Goal: Task Accomplishment & Management: Manage account settings

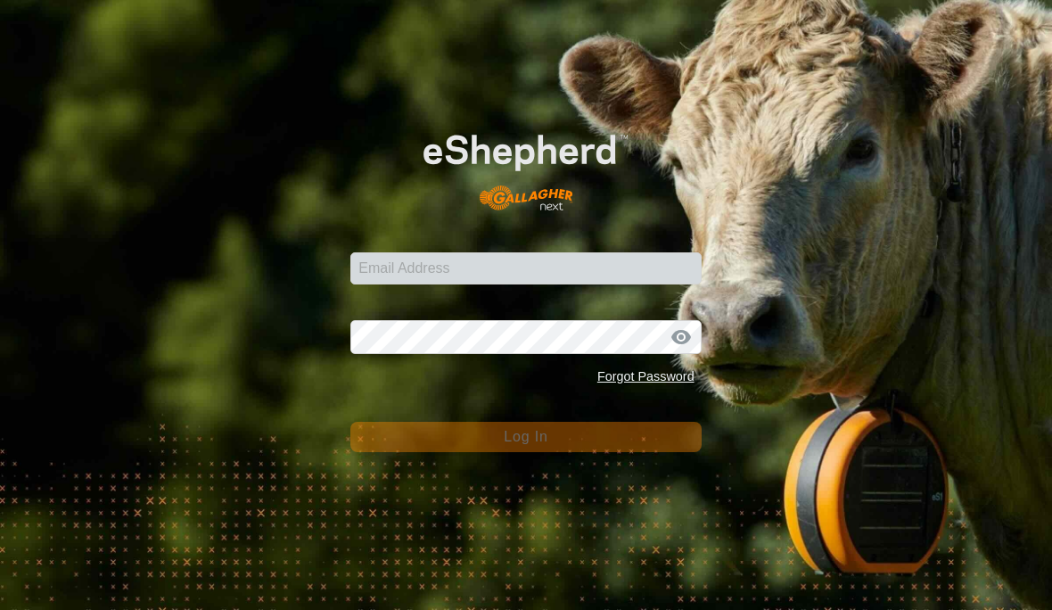
click at [498, 270] on input "Email Address" at bounding box center [525, 268] width 350 height 32
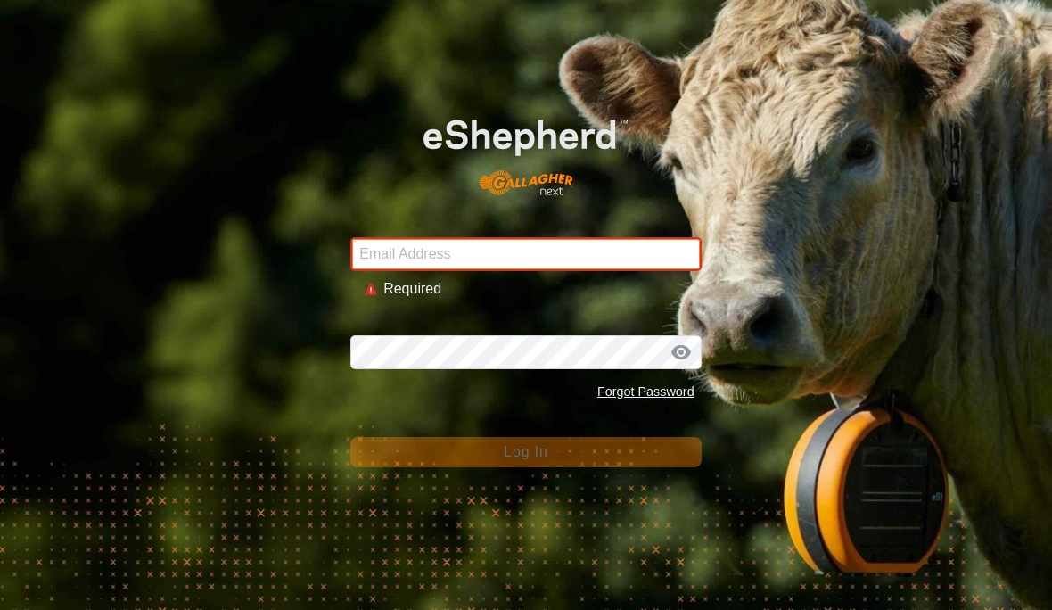
type input "[EMAIL_ADDRESS][DOMAIN_NAME]"
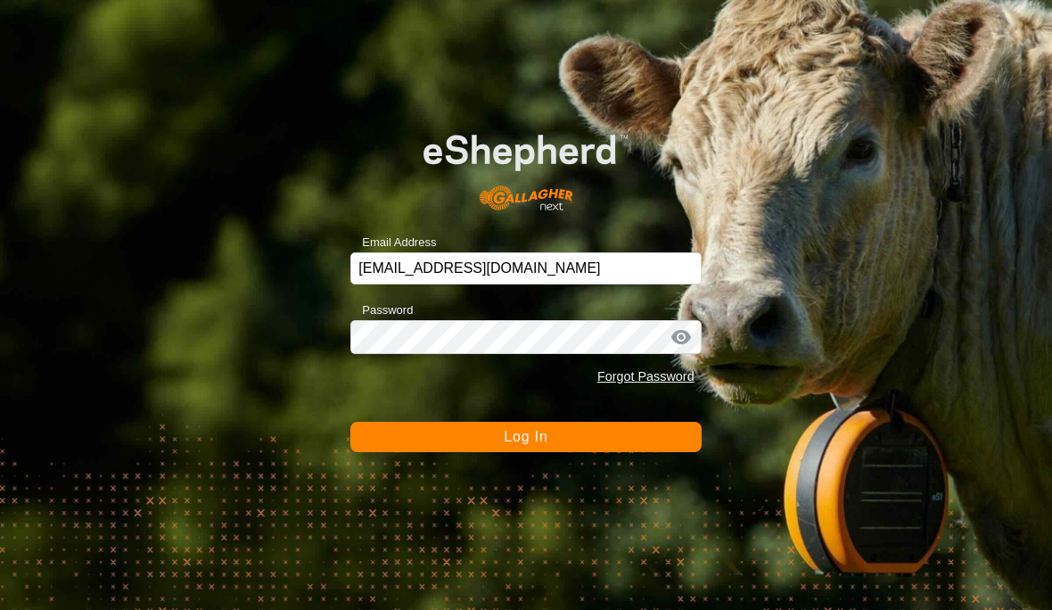
click at [577, 430] on button "Log In" at bounding box center [525, 437] width 350 height 30
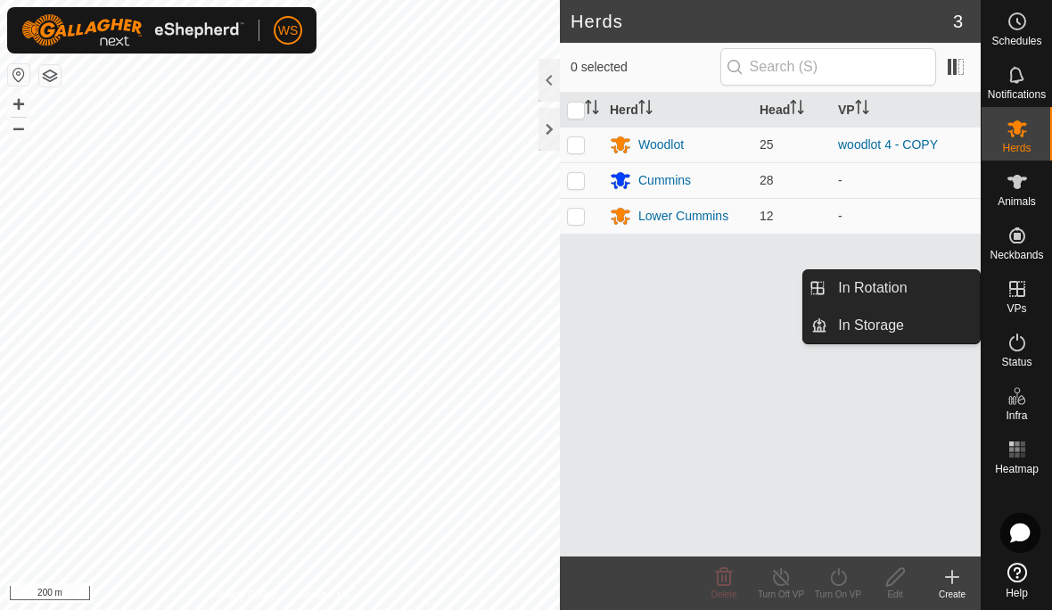
click at [903, 293] on span "In Rotation" at bounding box center [872, 287] width 69 height 21
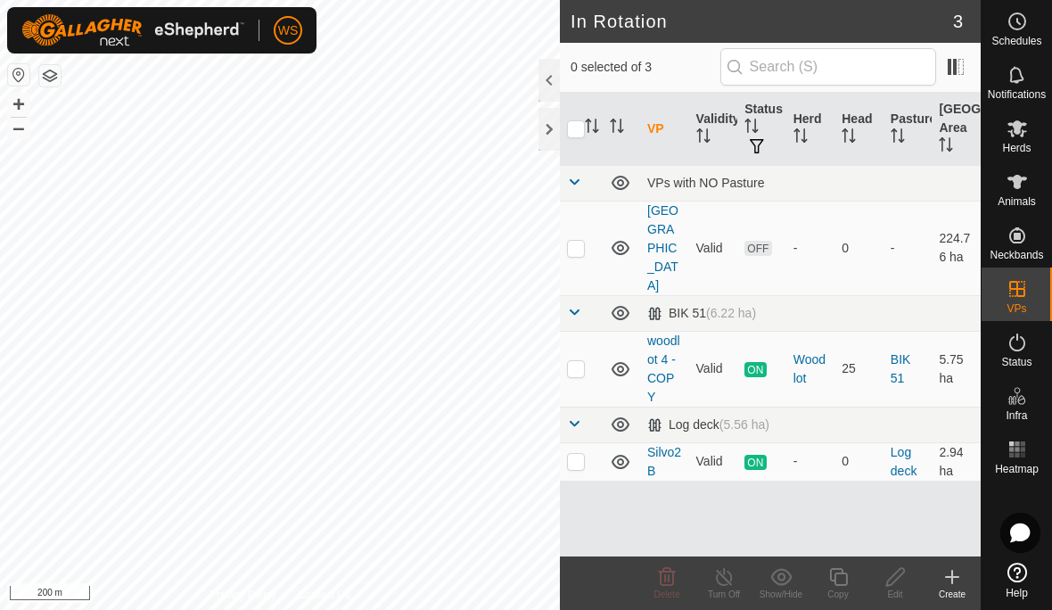
click at [622, 455] on icon at bounding box center [620, 462] width 18 height 14
click at [583, 361] on p-checkbox at bounding box center [576, 368] width 18 height 14
checkbox input "true"
click at [841, 580] on icon at bounding box center [838, 576] width 22 height 21
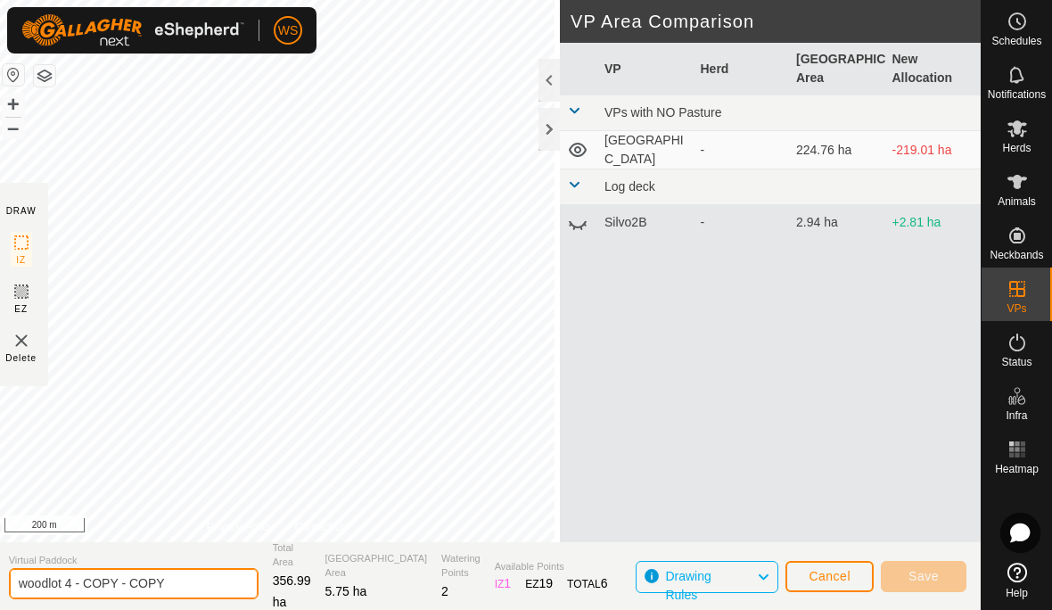
click at [176, 579] on input "woodlot 4 - COPY - COPY" at bounding box center [134, 583] width 250 height 31
click at [103, 581] on input "woodlot 4 5" at bounding box center [134, 583] width 250 height 31
type input "woodlot 5"
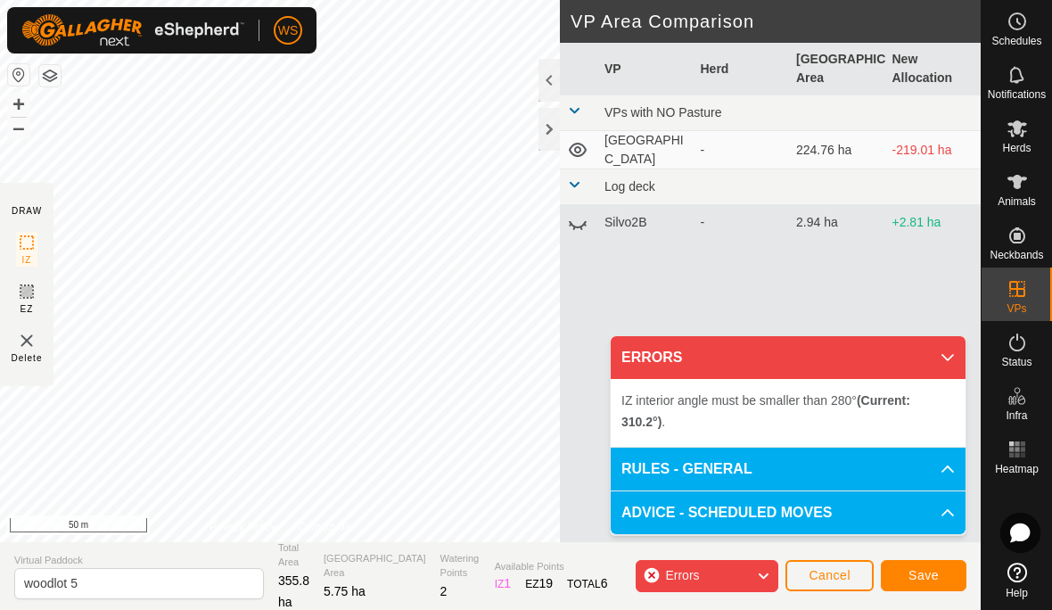
click at [922, 578] on span "Save" at bounding box center [923, 575] width 30 height 14
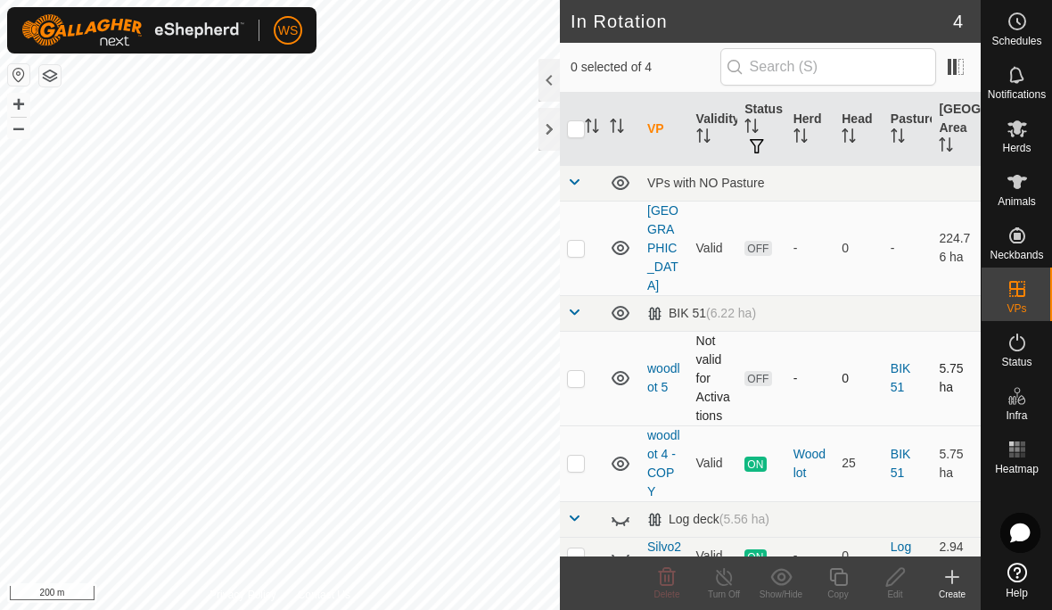
click at [582, 371] on p-checkbox at bounding box center [576, 378] width 18 height 14
checkbox input "true"
click at [889, 587] on div "Edit" at bounding box center [894, 593] width 57 height 13
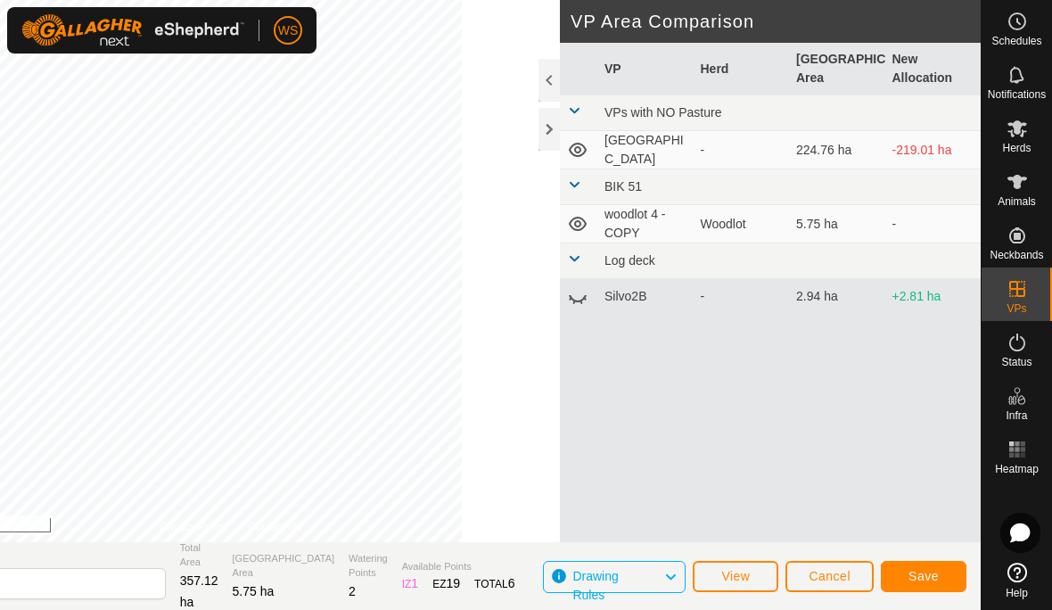
click at [920, 573] on span "Save" at bounding box center [923, 576] width 30 height 14
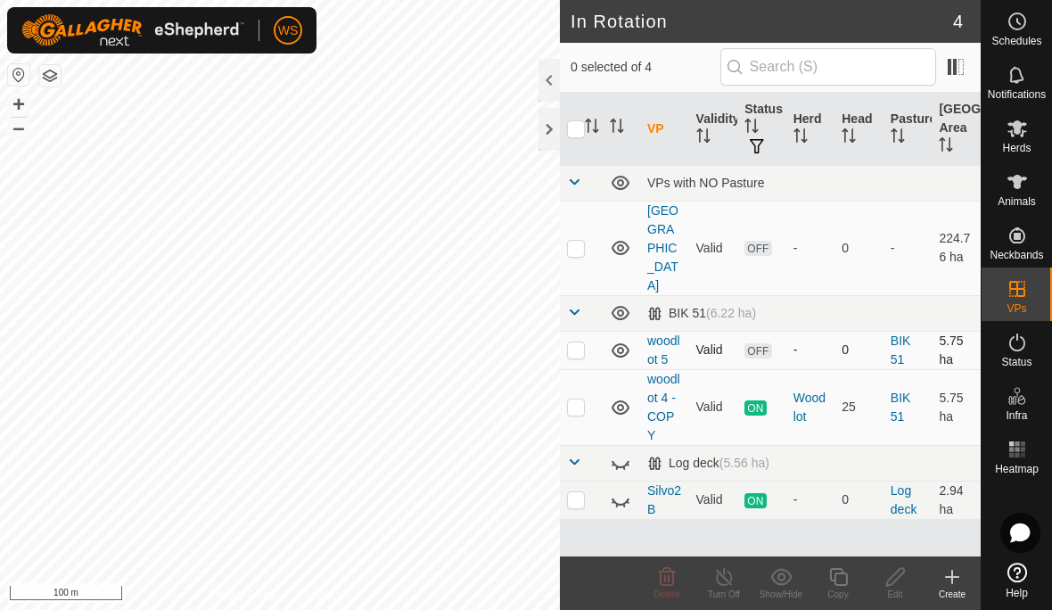
click at [567, 342] on p-checkbox at bounding box center [576, 349] width 18 height 14
checkbox input "true"
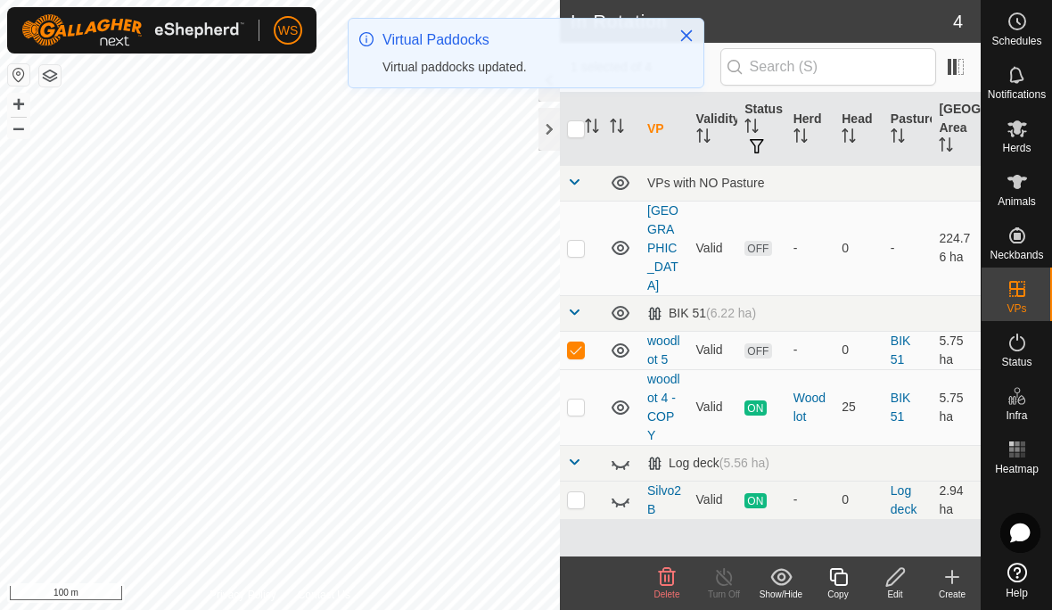
click at [896, 586] on icon at bounding box center [895, 576] width 22 height 21
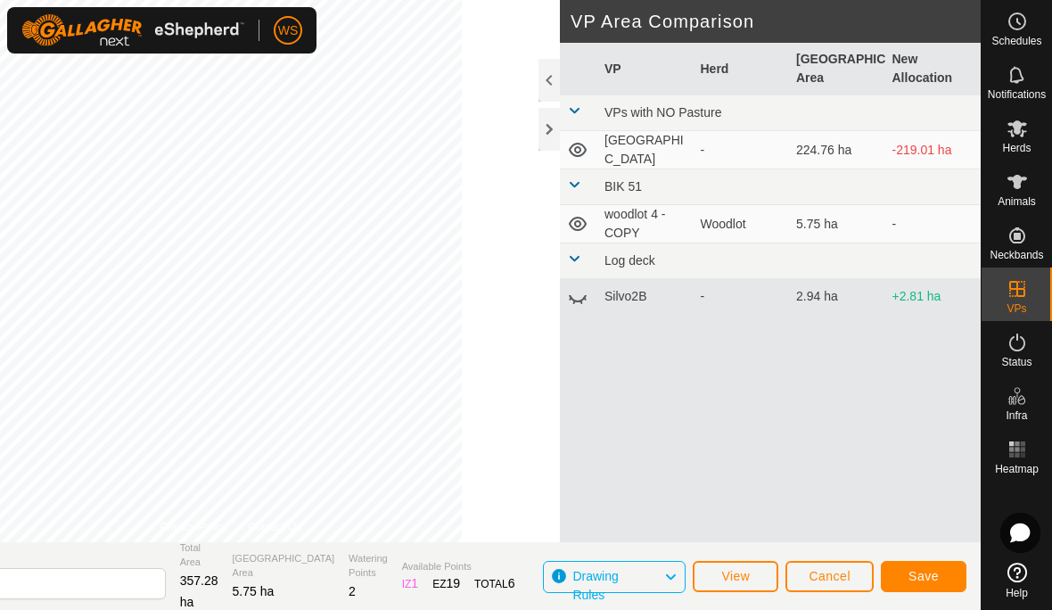
click at [926, 575] on span "Save" at bounding box center [923, 576] width 30 height 14
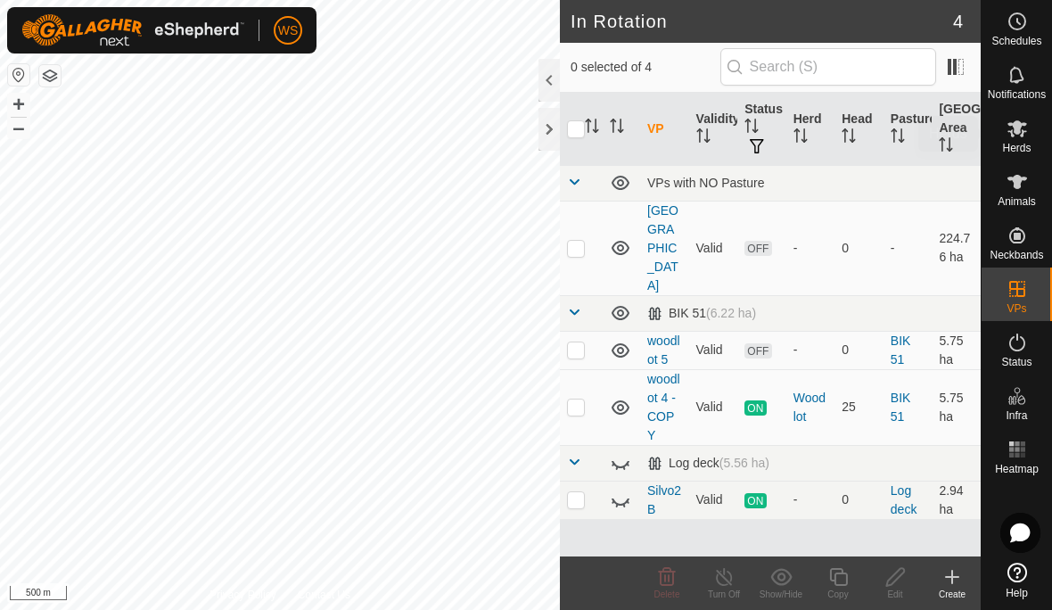
click at [1017, 144] on span "Herds" at bounding box center [1016, 148] width 29 height 11
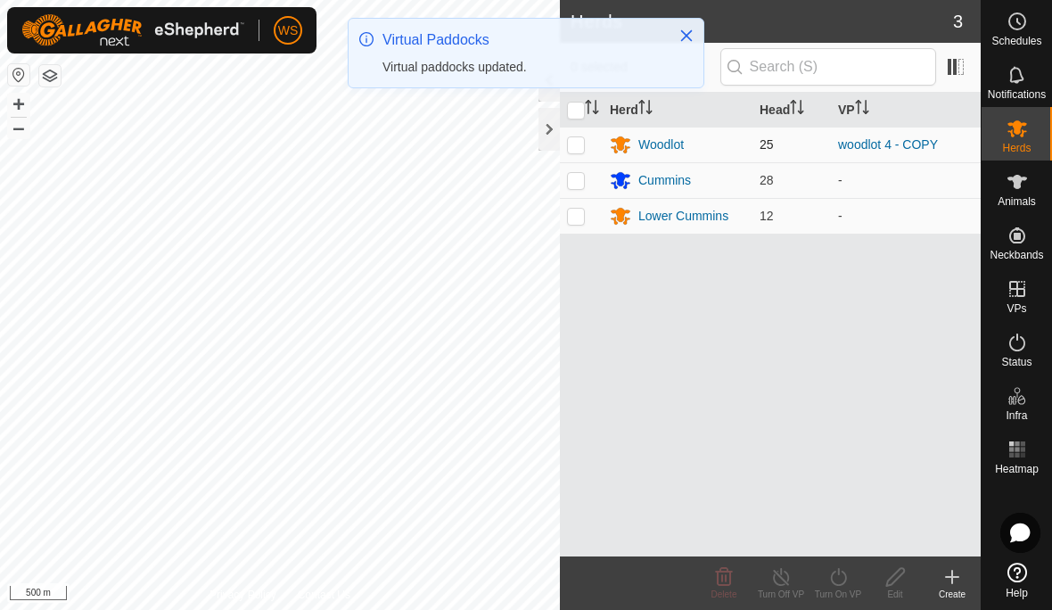
click at [569, 148] on p-checkbox at bounding box center [576, 144] width 18 height 14
checkbox input "true"
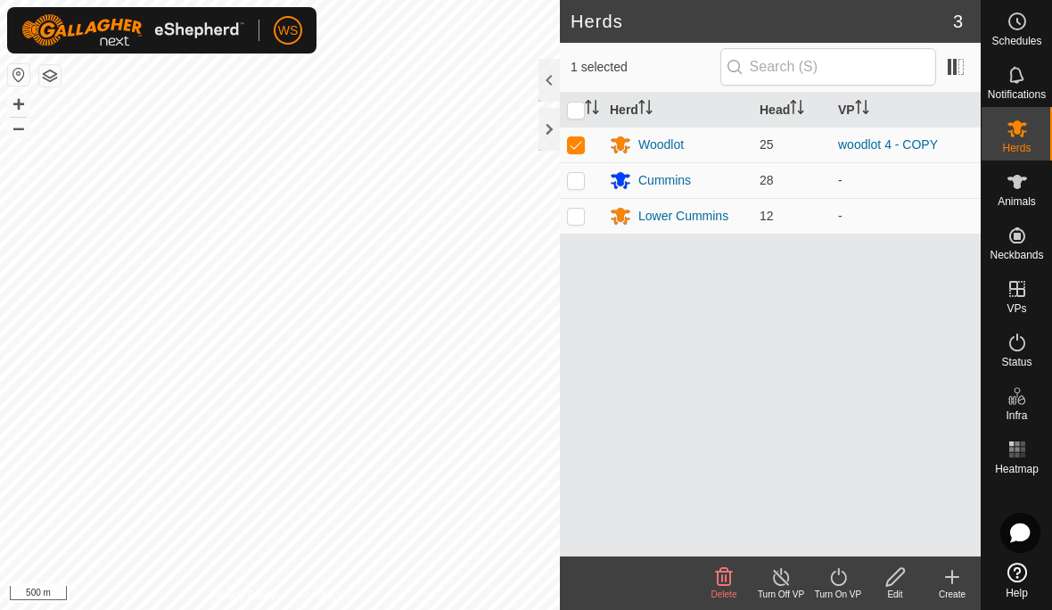
click at [840, 587] on div "Turn On VP" at bounding box center [837, 593] width 57 height 13
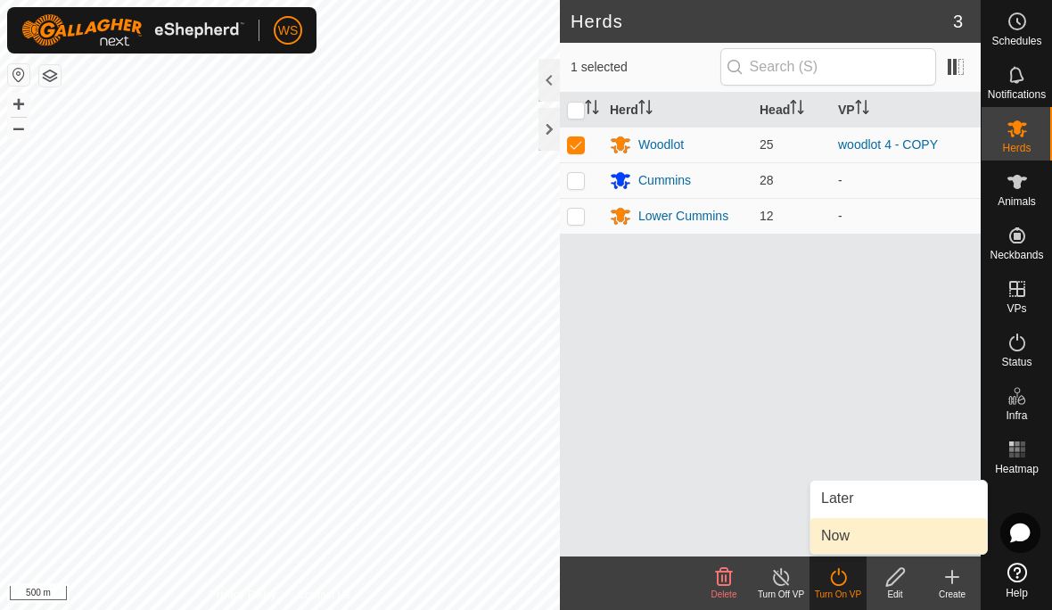
click at [837, 541] on span "Now" at bounding box center [835, 535] width 29 height 21
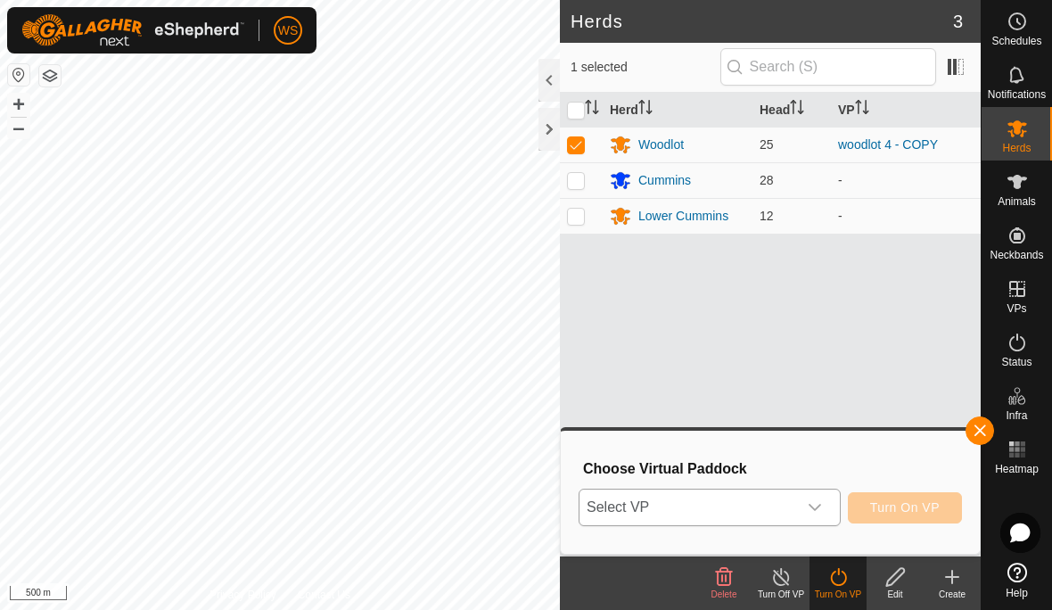
click at [822, 516] on div "dropdown trigger" at bounding box center [815, 507] width 36 height 36
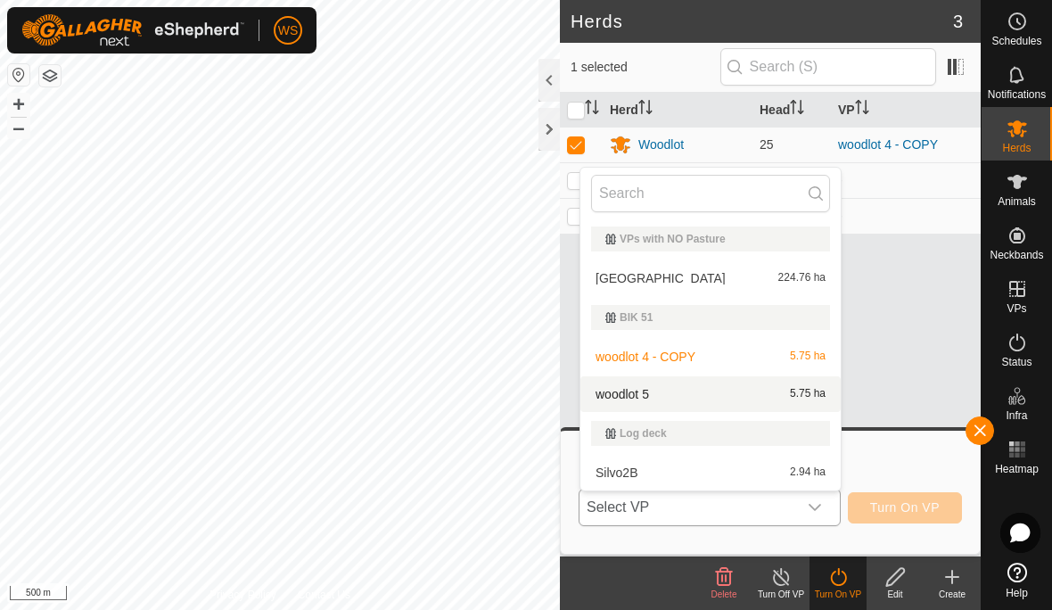
click at [661, 395] on div "woodlot 5 5.75 ha" at bounding box center [710, 393] width 239 height 21
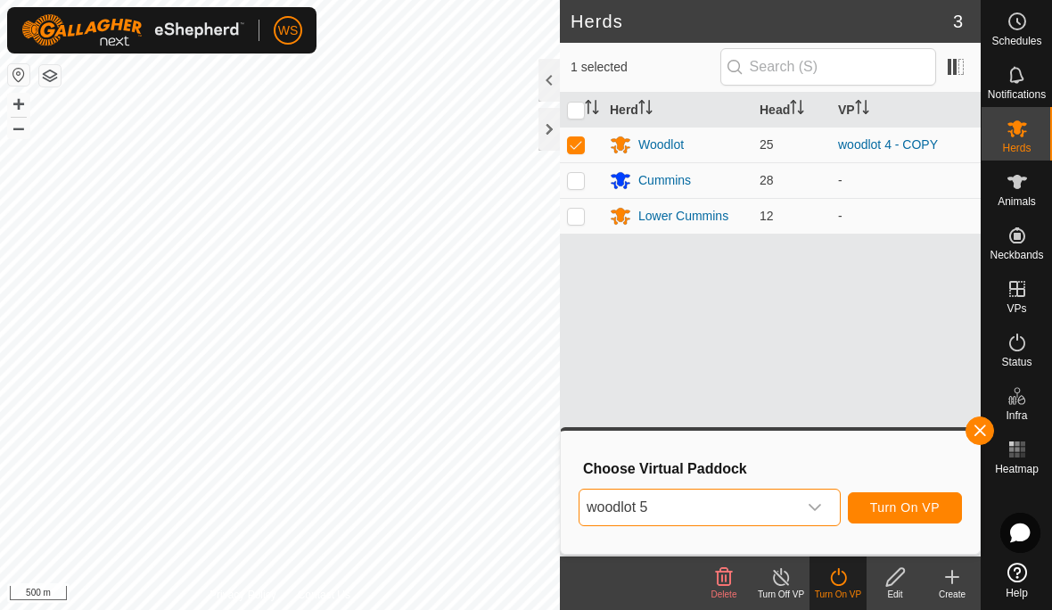
click at [886, 511] on span "Turn On VP" at bounding box center [905, 507] width 70 height 14
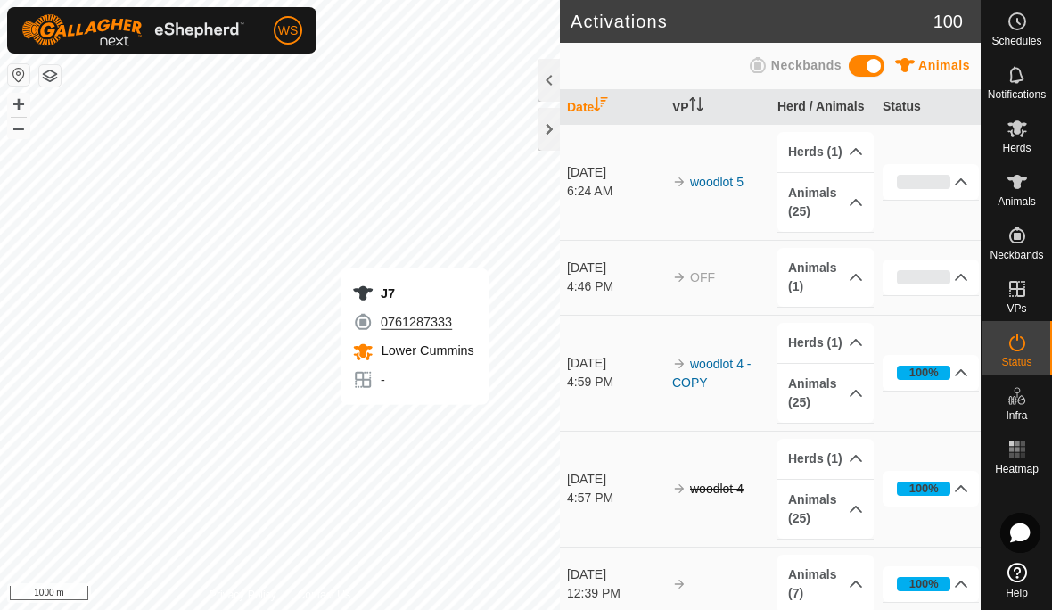
click at [1016, 193] on es-animals-svg-icon at bounding box center [1017, 182] width 32 height 29
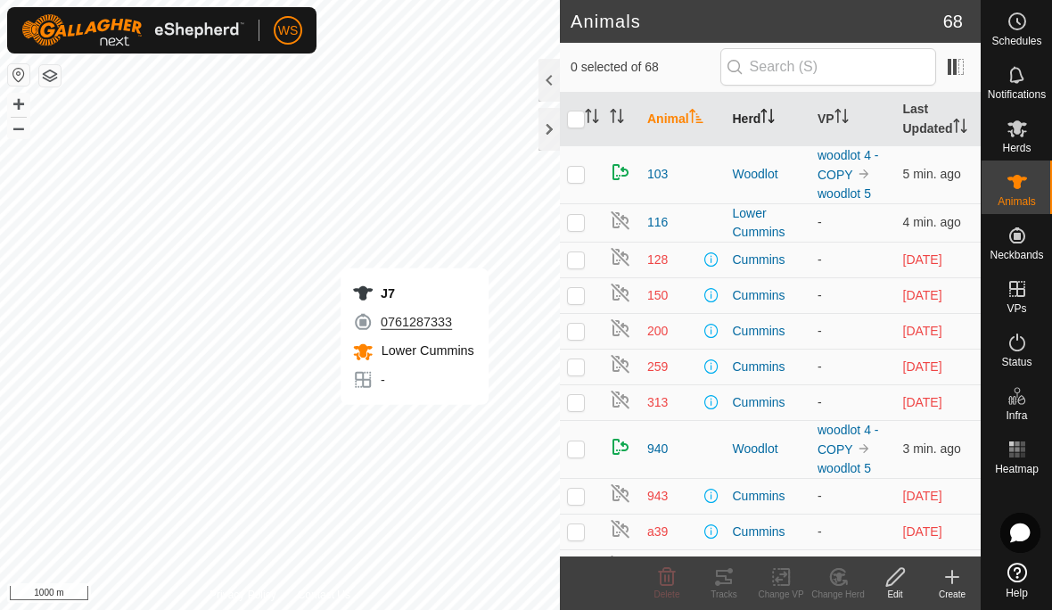
click at [757, 127] on th "Herd" at bounding box center [768, 119] width 86 height 53
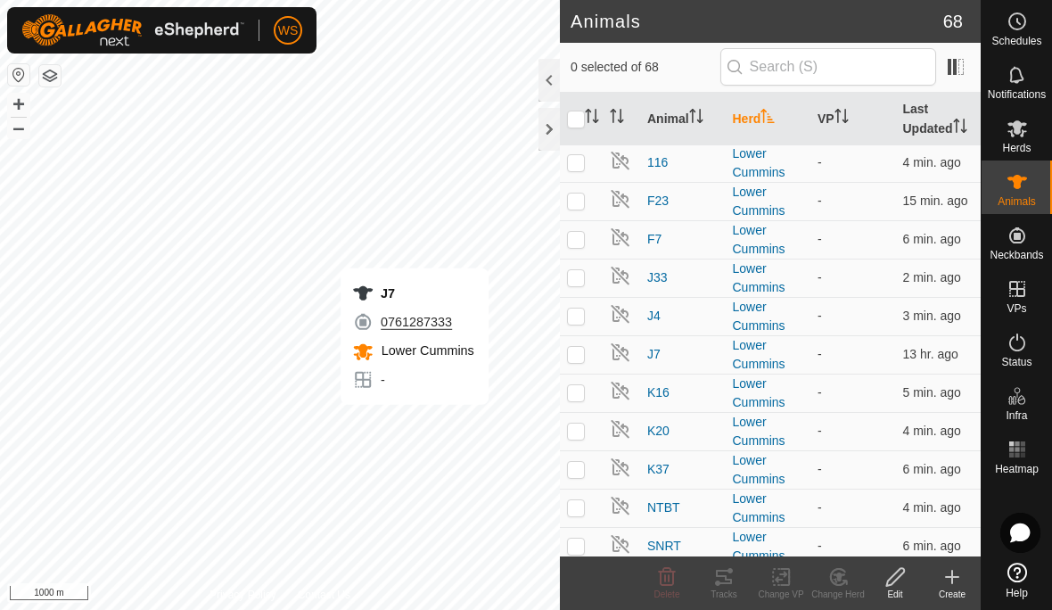
scroll to position [1095, 0]
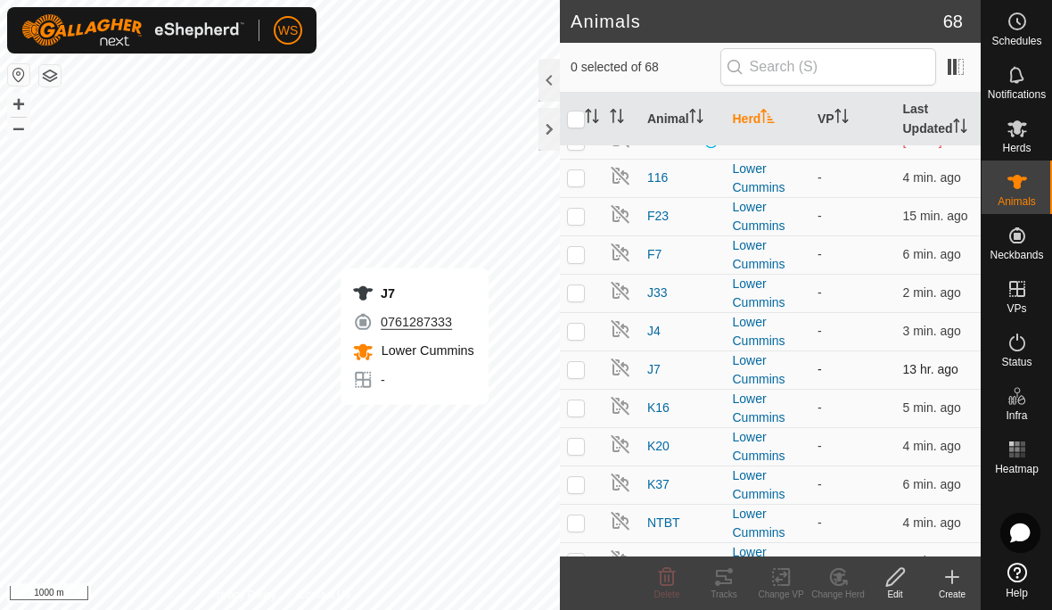
click at [575, 373] on p-checkbox at bounding box center [576, 369] width 18 height 14
click at [837, 577] on icon at bounding box center [838, 575] width 12 height 9
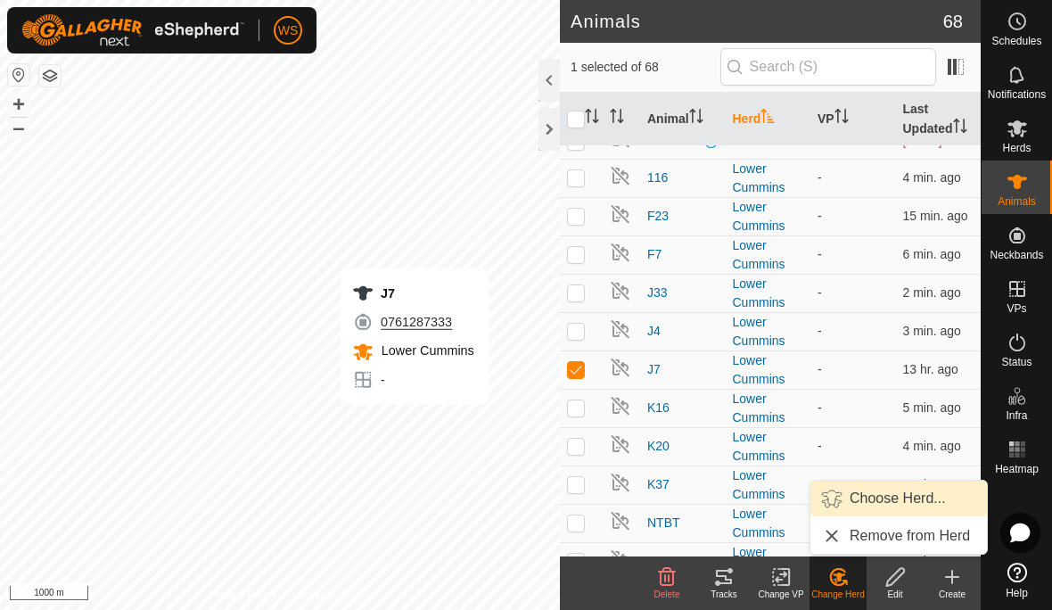
click at [873, 497] on span "Choose Herd..." at bounding box center [897, 497] width 96 height 21
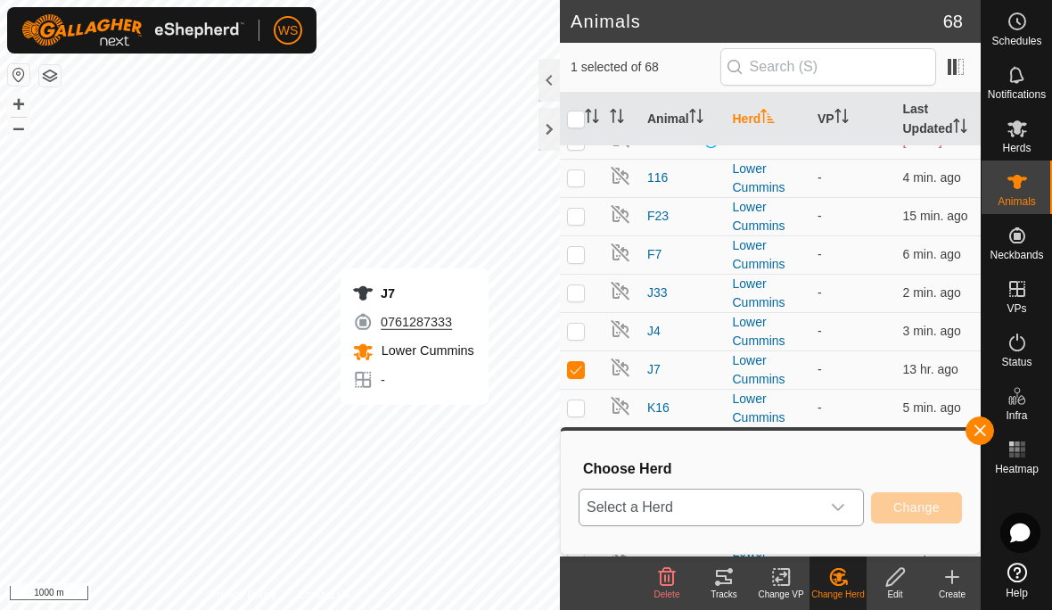
click at [728, 510] on span "Select a Herd" at bounding box center [699, 507] width 241 height 36
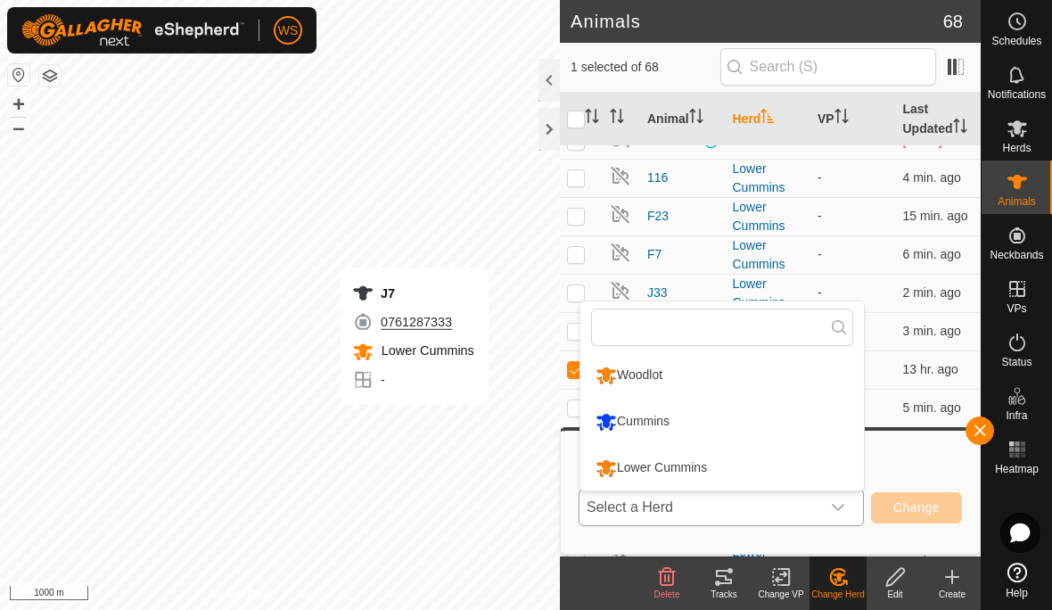
click at [672, 425] on div "Cummins" at bounding box center [632, 421] width 83 height 30
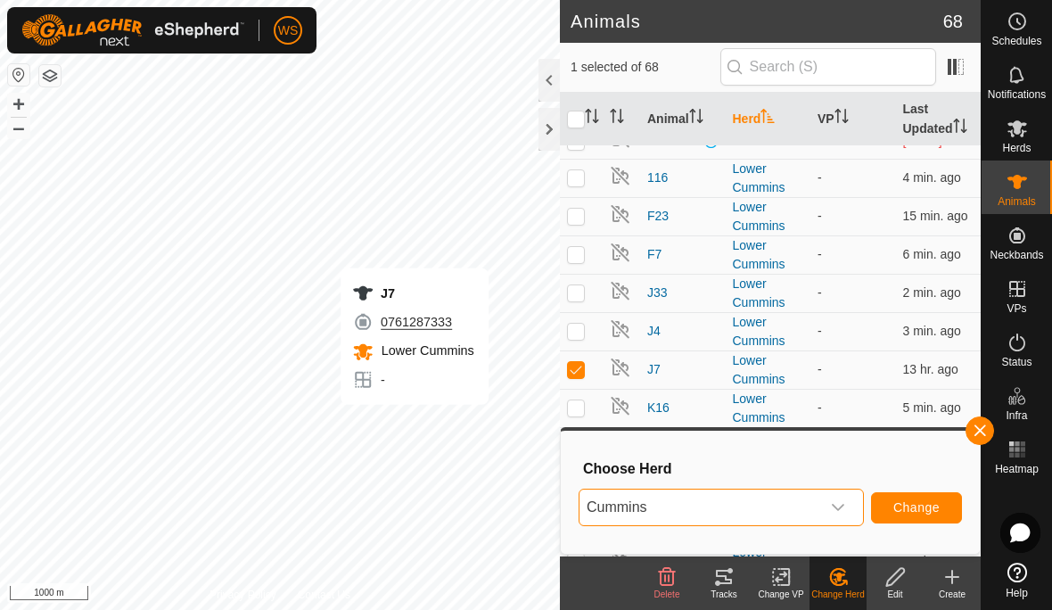
click at [923, 509] on span "Change" at bounding box center [916, 507] width 46 height 14
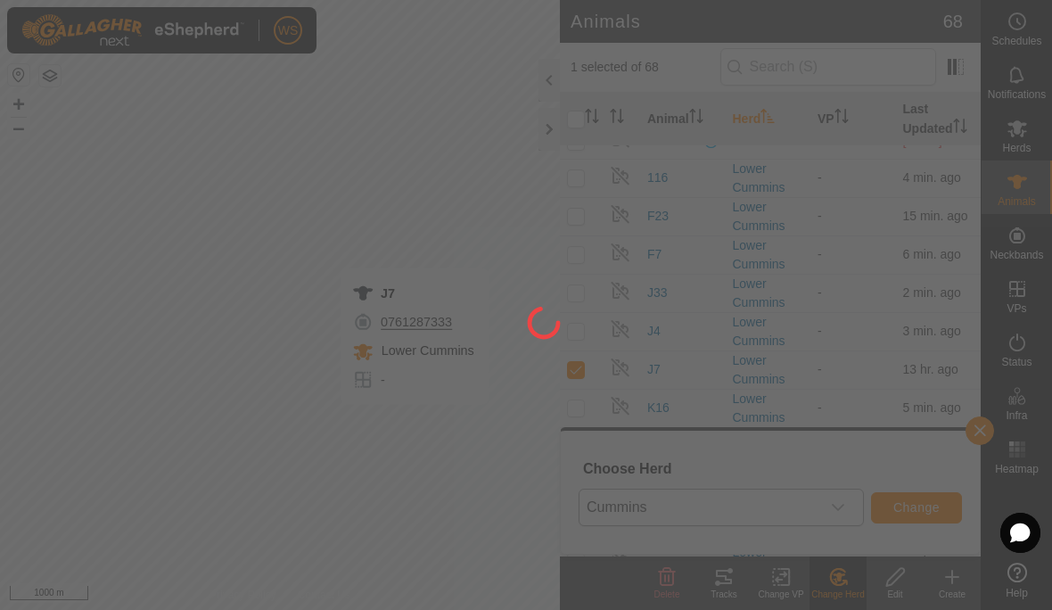
checkbox input "false"
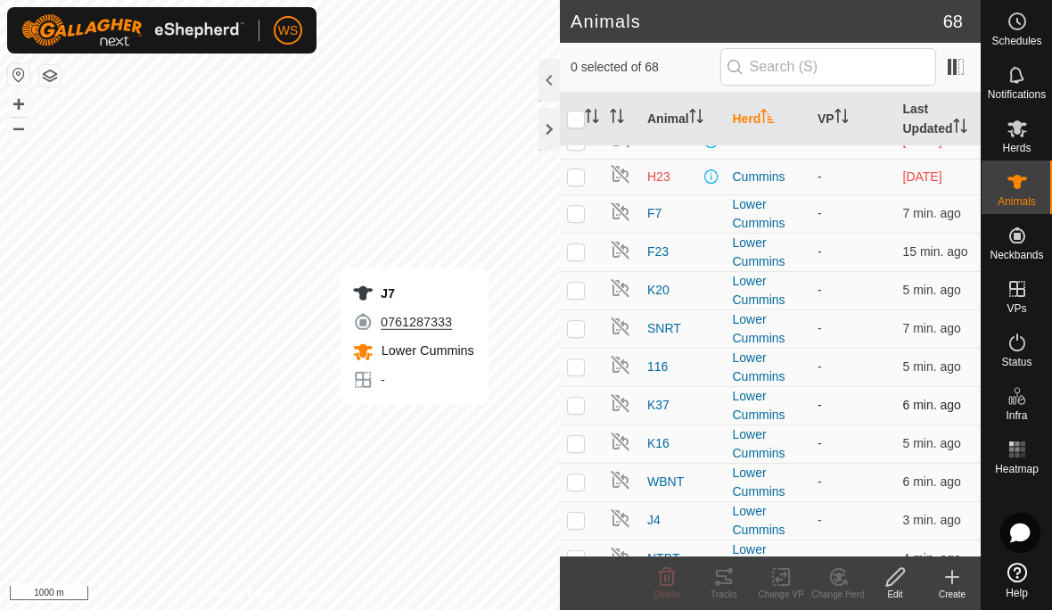
click at [578, 406] on p-checkbox at bounding box center [576, 404] width 18 height 14
click at [897, 583] on icon at bounding box center [895, 576] width 22 height 21
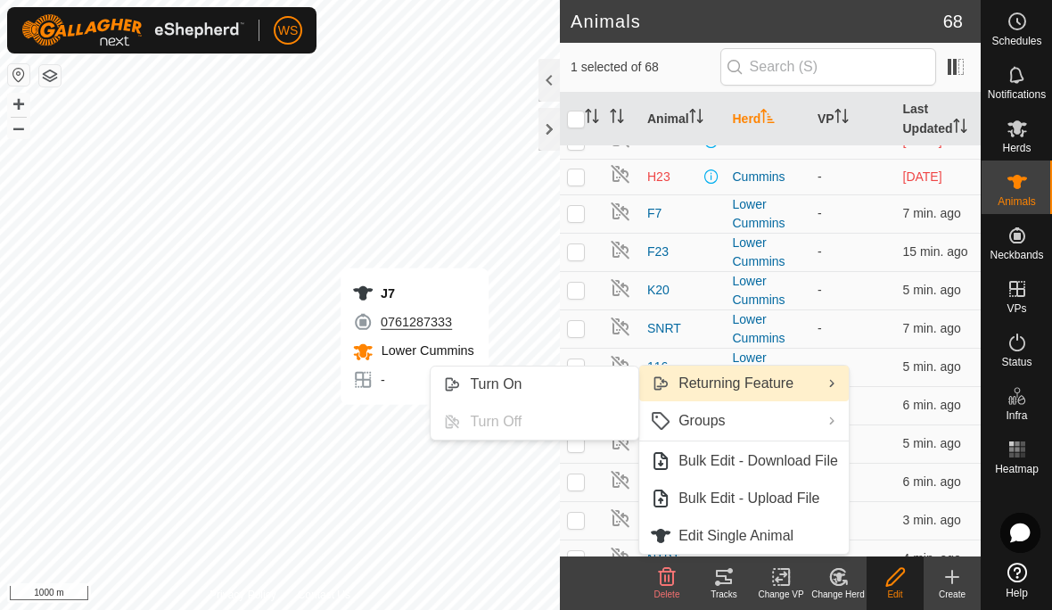
click at [830, 387] on icon "Returning Feature" at bounding box center [831, 383] width 4 height 7
click at [578, 414] on td at bounding box center [581, 405] width 43 height 38
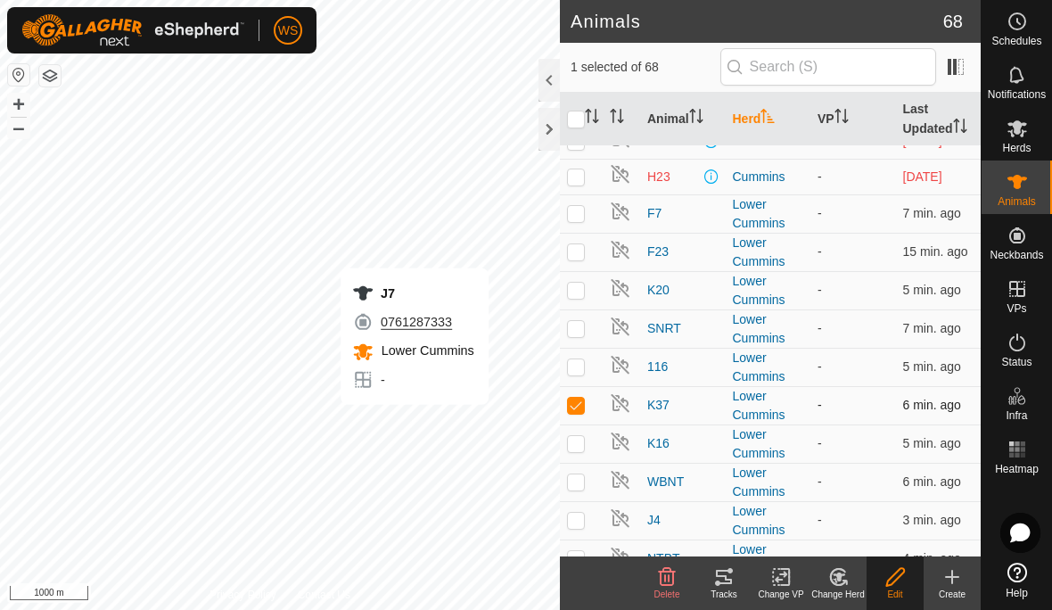
checkbox input "false"
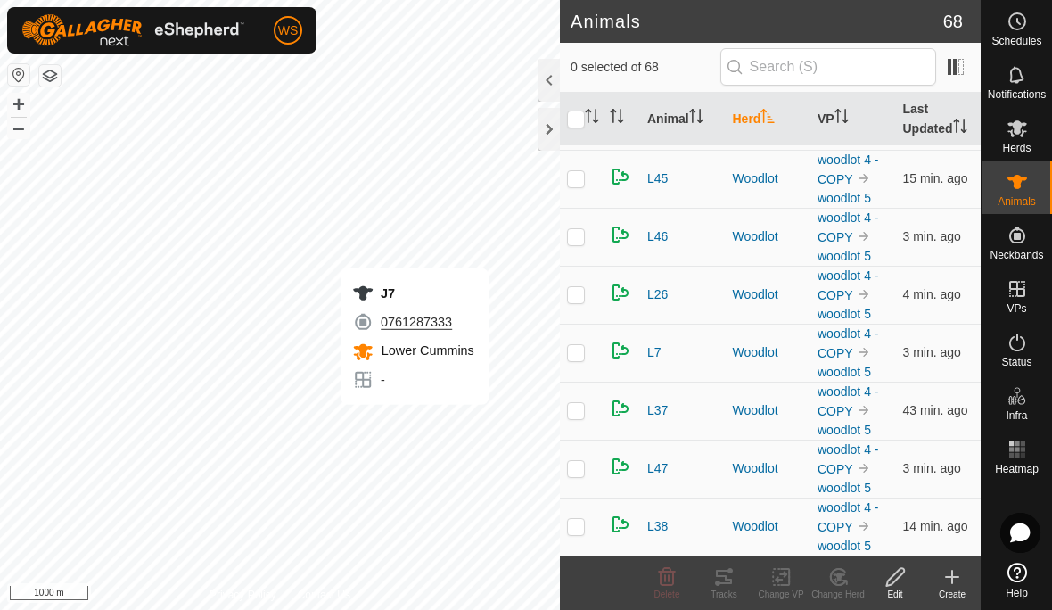
scroll to position [2604, 0]
click at [723, 539] on td "L38" at bounding box center [683, 526] width 86 height 58
